Goal: Task Accomplishment & Management: Manage account settings

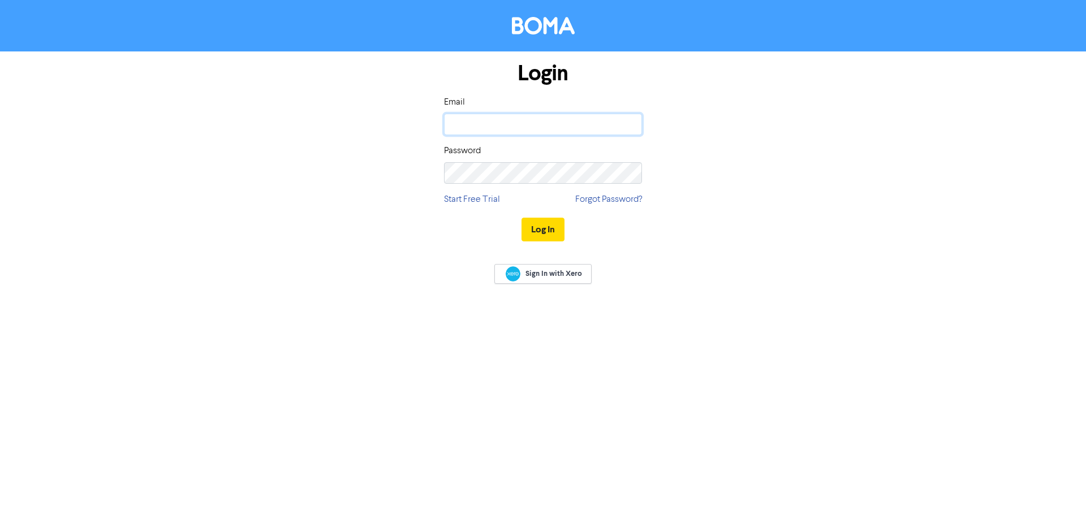
click at [536, 122] on input "email" at bounding box center [543, 124] width 198 height 21
type input "[PERSON_NAME][EMAIL_ADDRESS][DOMAIN_NAME]"
click at [494, 127] on input "email" at bounding box center [543, 124] width 198 height 21
type input "[PERSON_NAME][EMAIL_ADDRESS][DOMAIN_NAME]"
click at [548, 124] on input "email" at bounding box center [543, 124] width 198 height 21
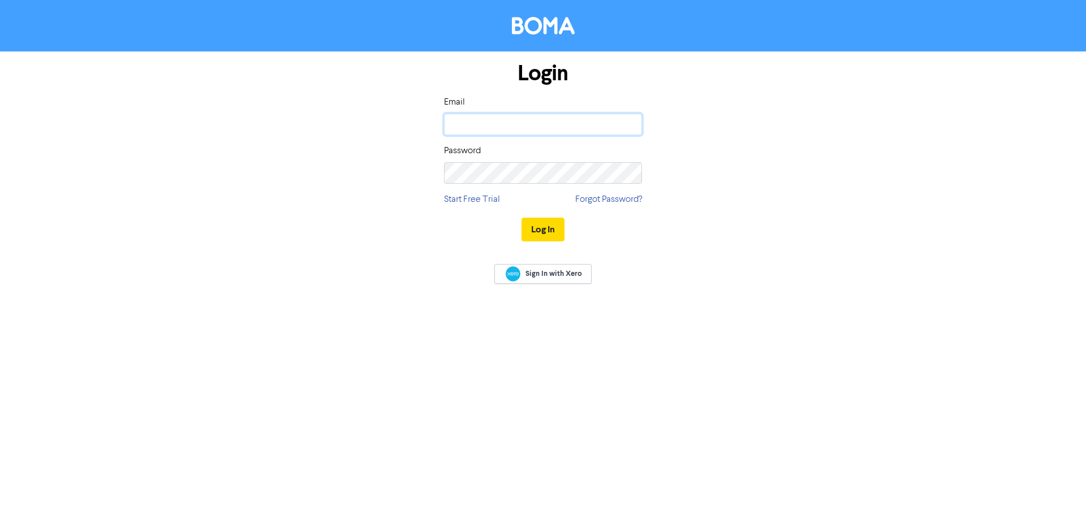
type input "[PERSON_NAME][EMAIL_ADDRESS][DOMAIN_NAME]"
